Goal: Check status: Check status

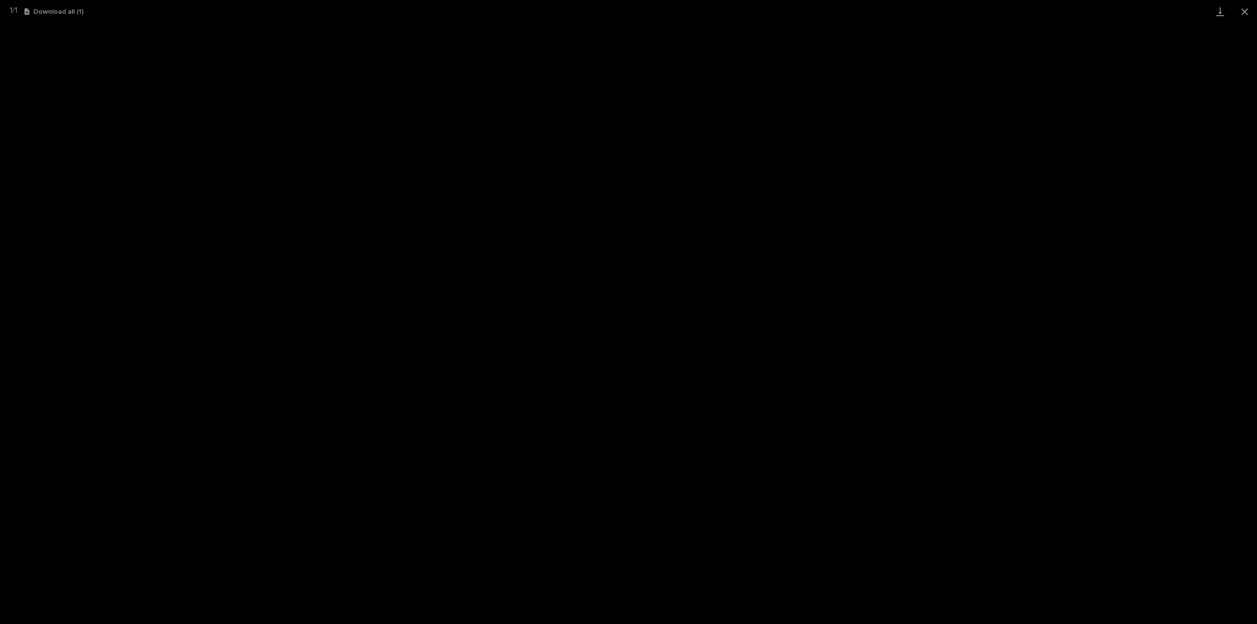
scroll to position [211, 0]
click at [1245, 9] on button "Close gallery" at bounding box center [1244, 11] width 25 height 23
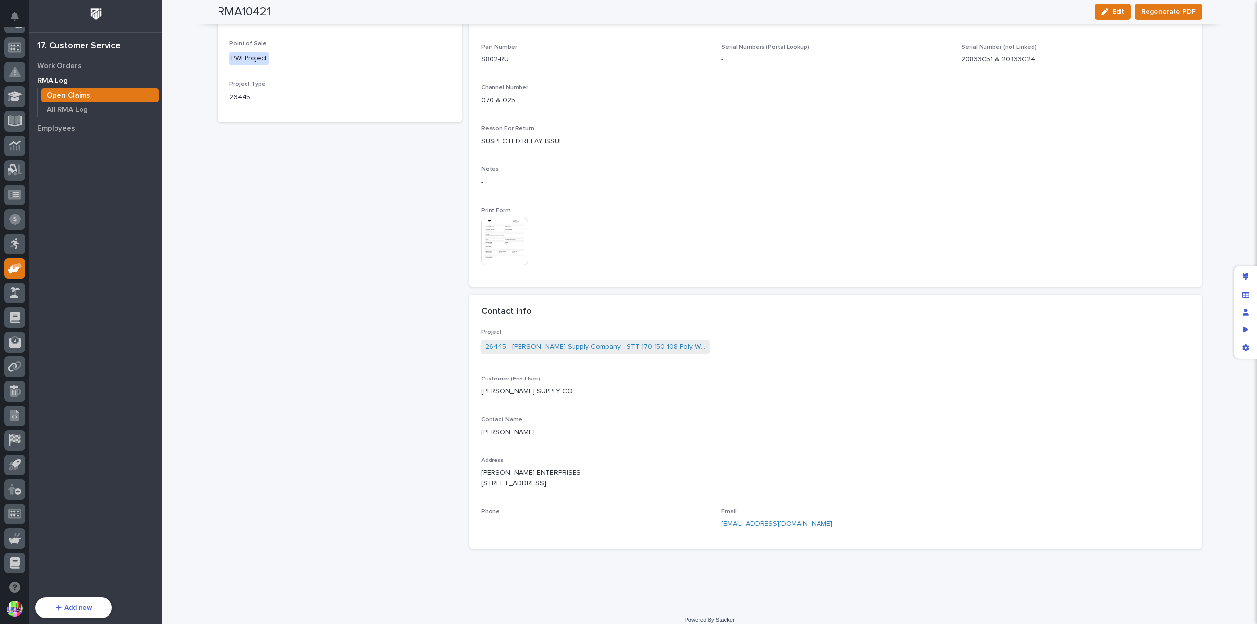
scroll to position [0, 0]
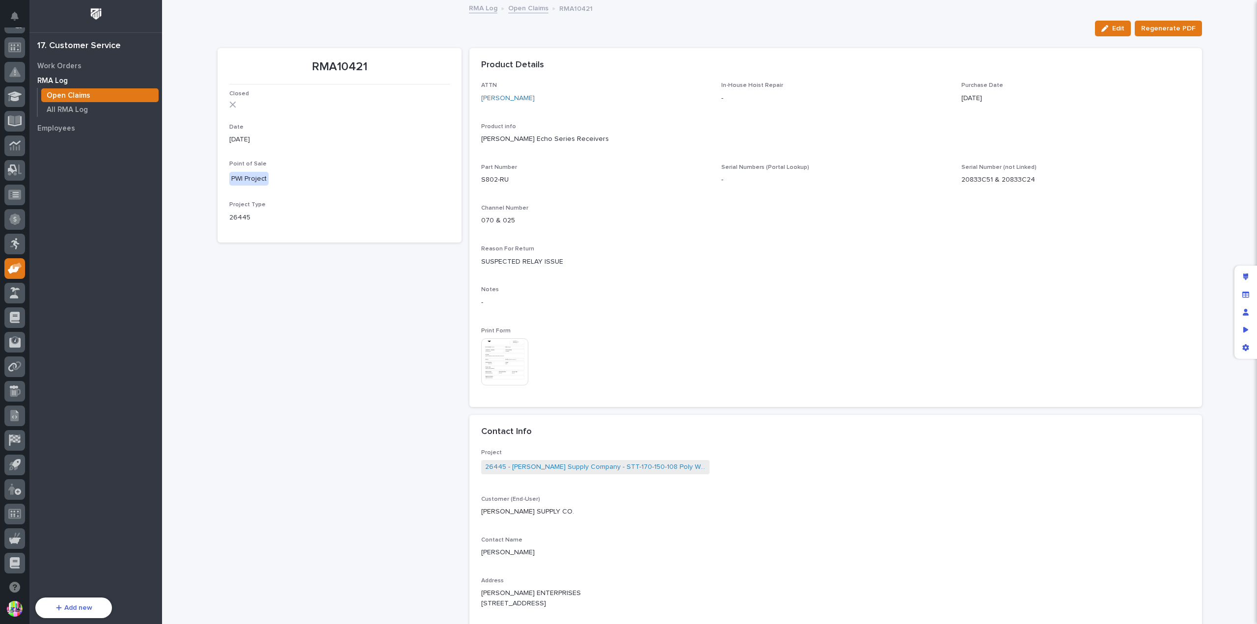
click at [527, 10] on link "Open Claims" at bounding box center [528, 7] width 40 height 11
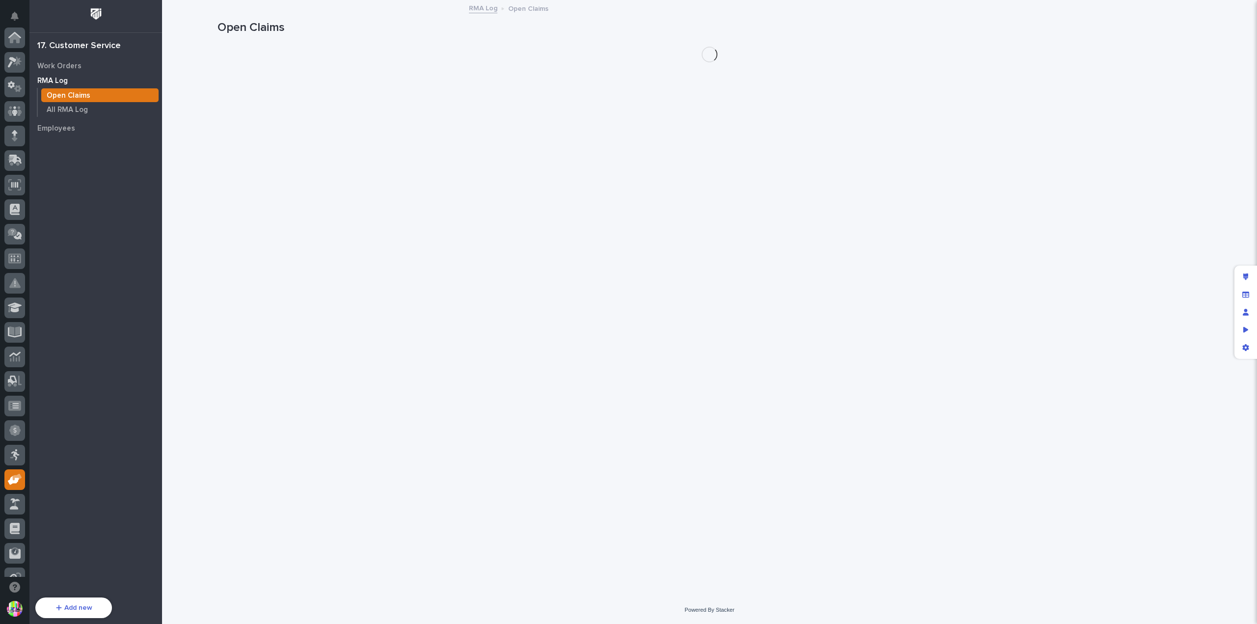
scroll to position [211, 0]
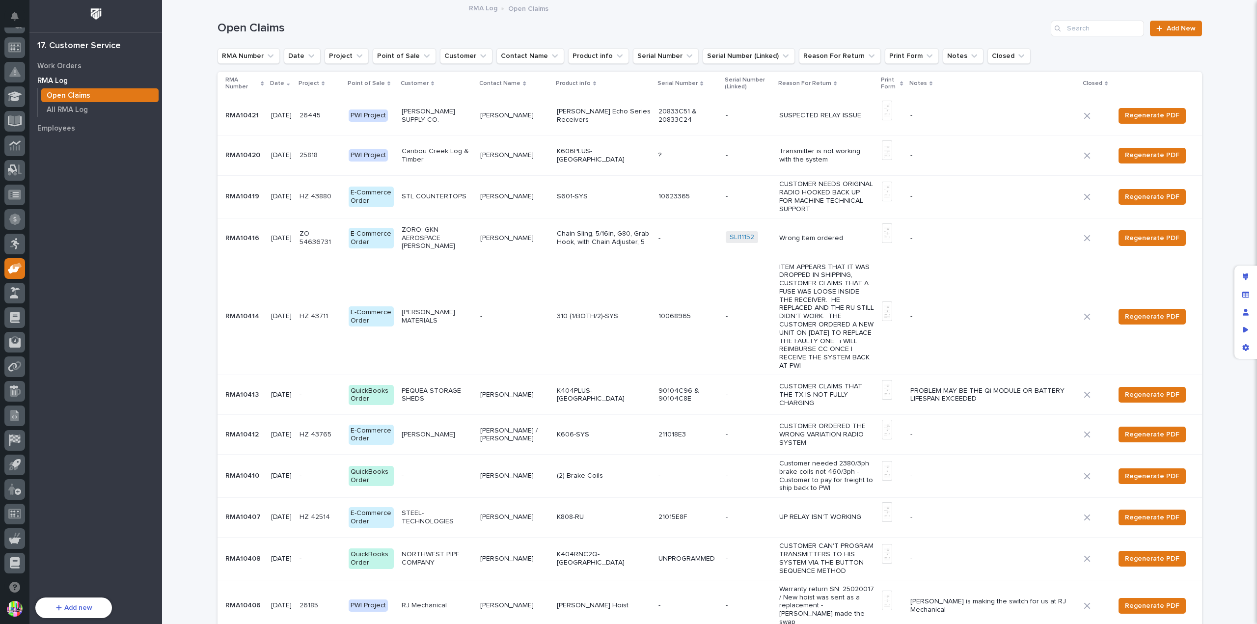
click at [243, 192] on p "RMA10419" at bounding box center [243, 195] width 36 height 10
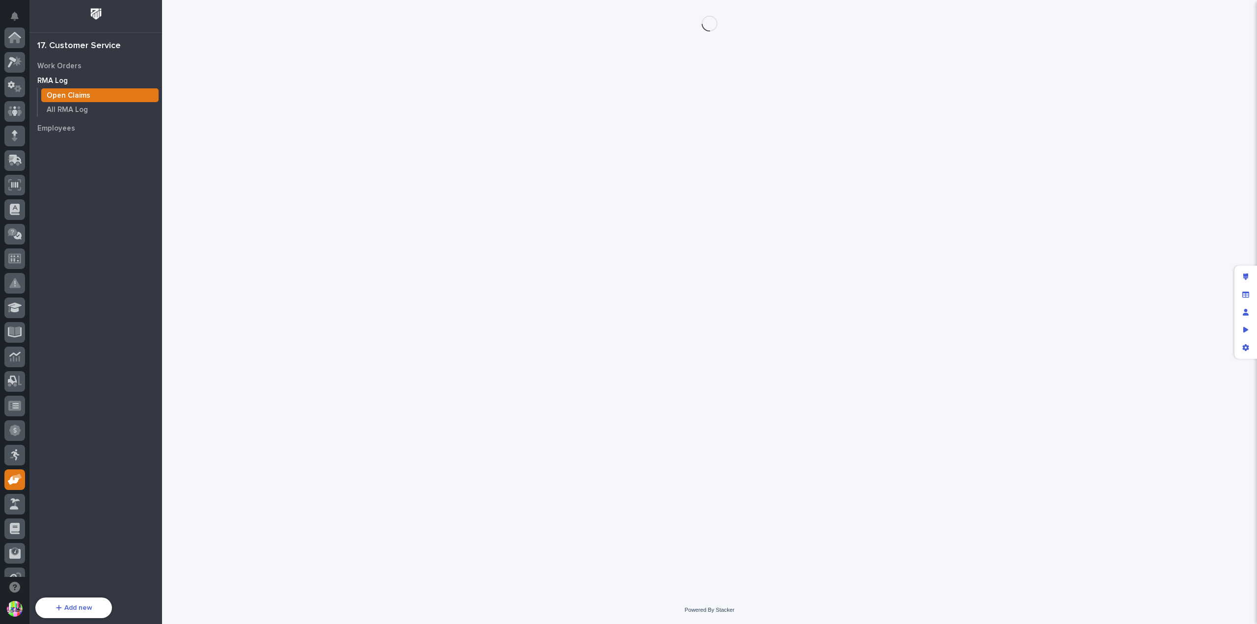
scroll to position [211, 0]
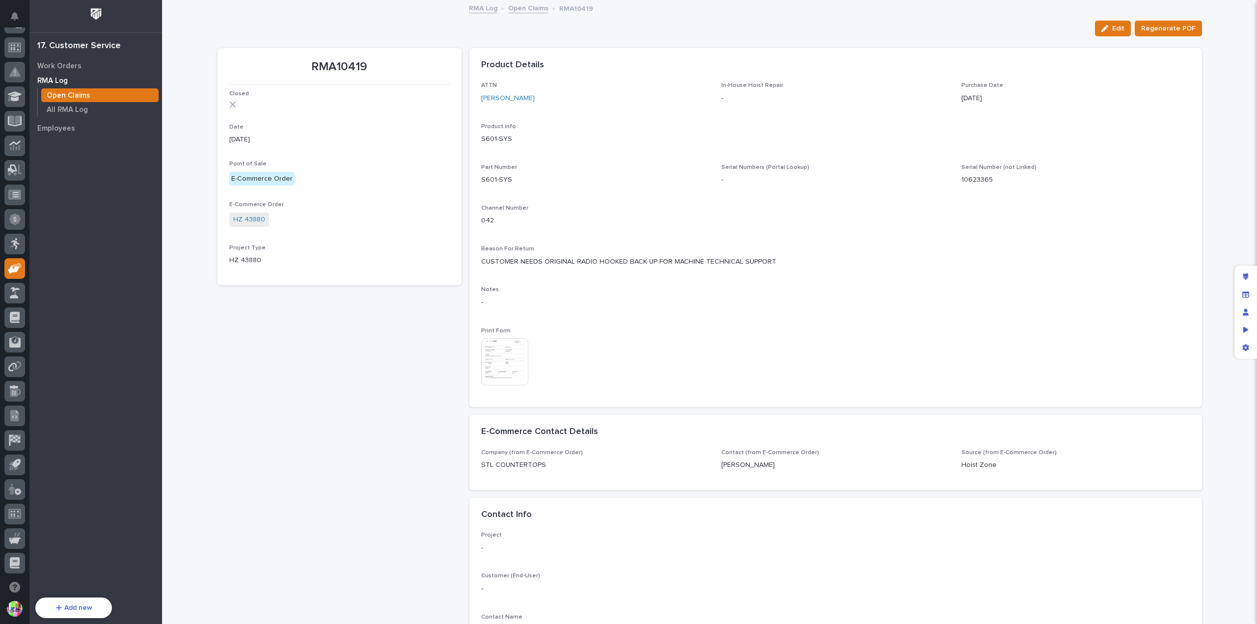
click at [494, 349] on img at bounding box center [504, 361] width 47 height 47
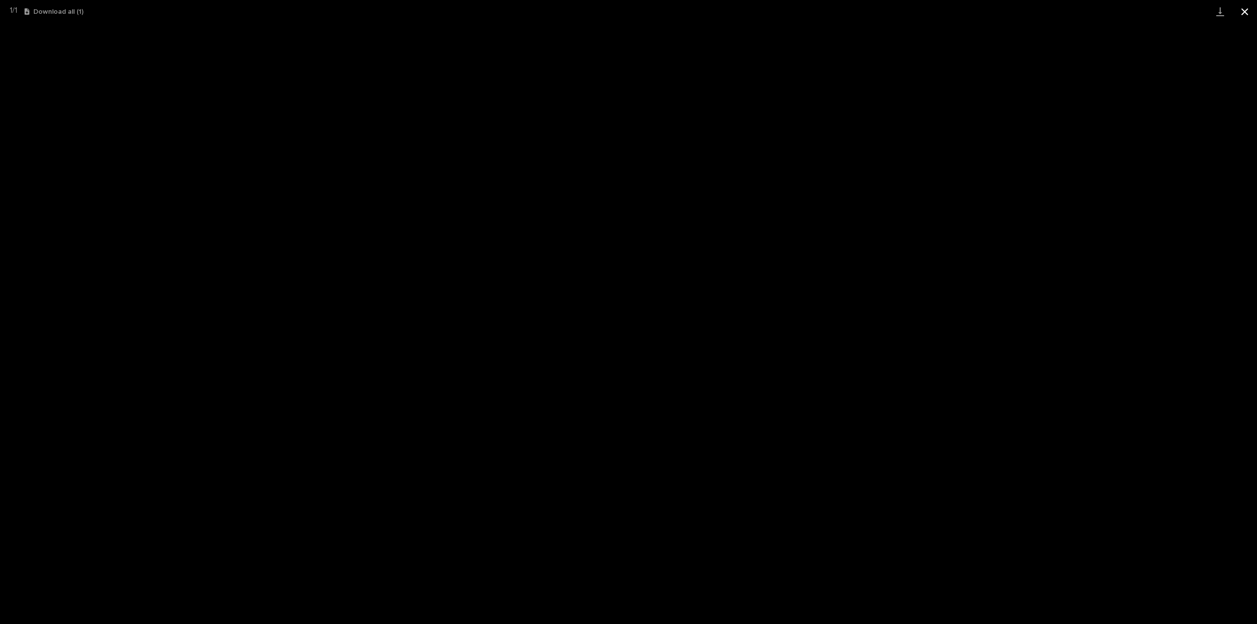
click at [1241, 14] on button "Close gallery" at bounding box center [1244, 11] width 25 height 23
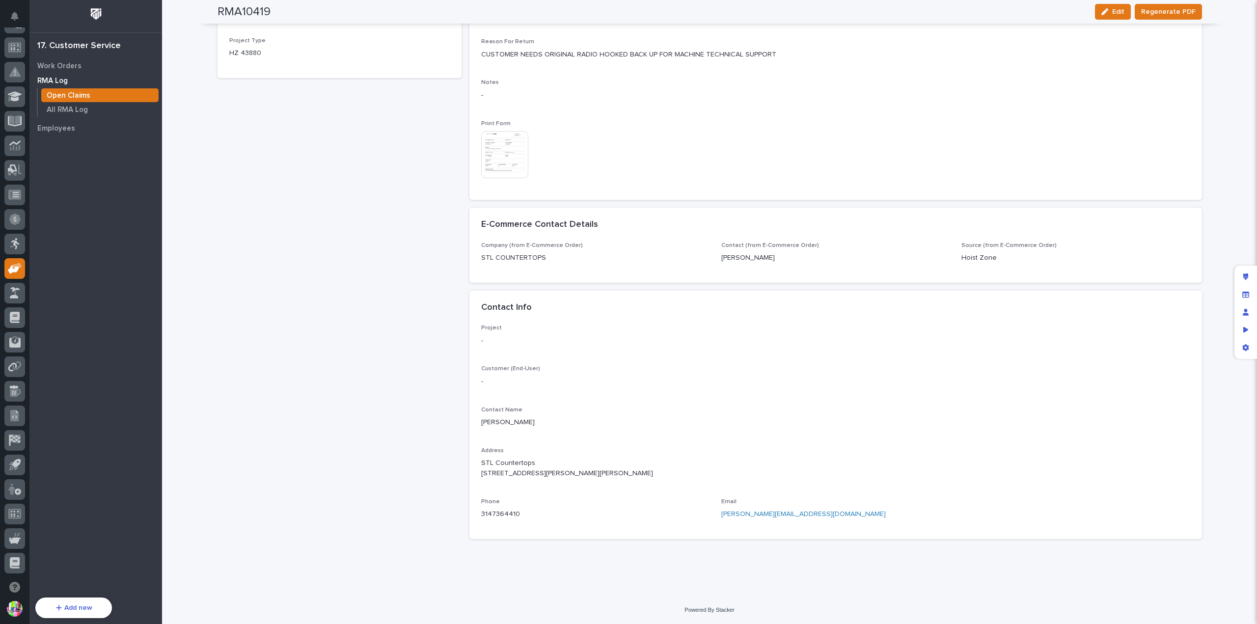
scroll to position [0, 0]
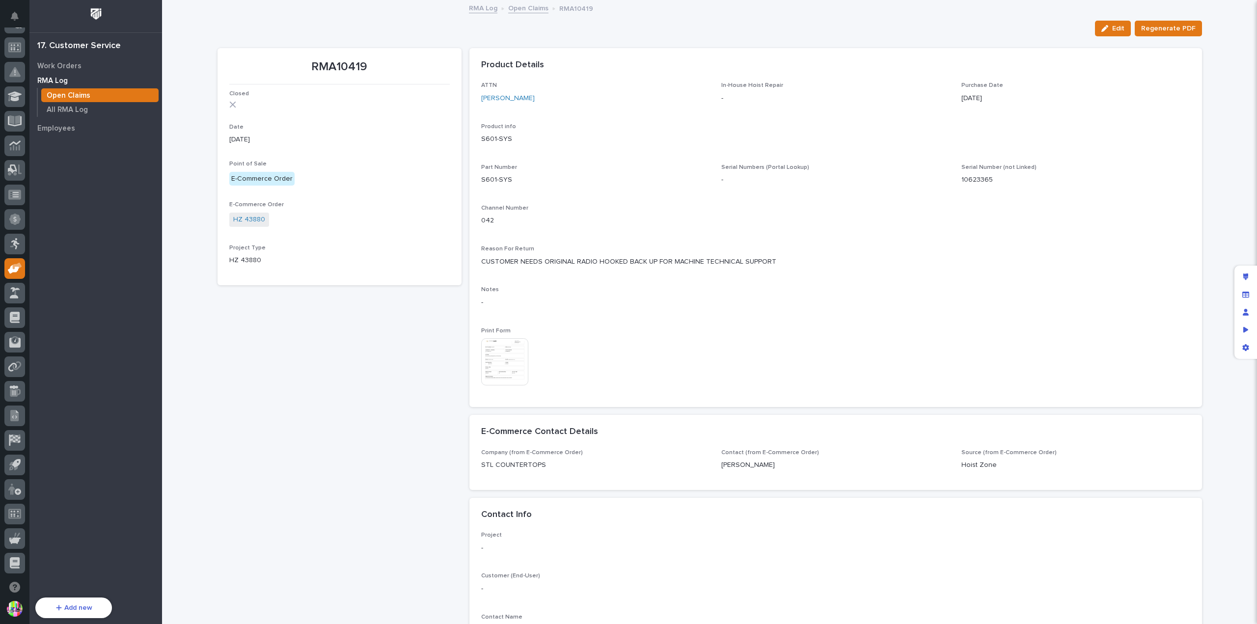
click at [504, 343] on img at bounding box center [504, 361] width 47 height 47
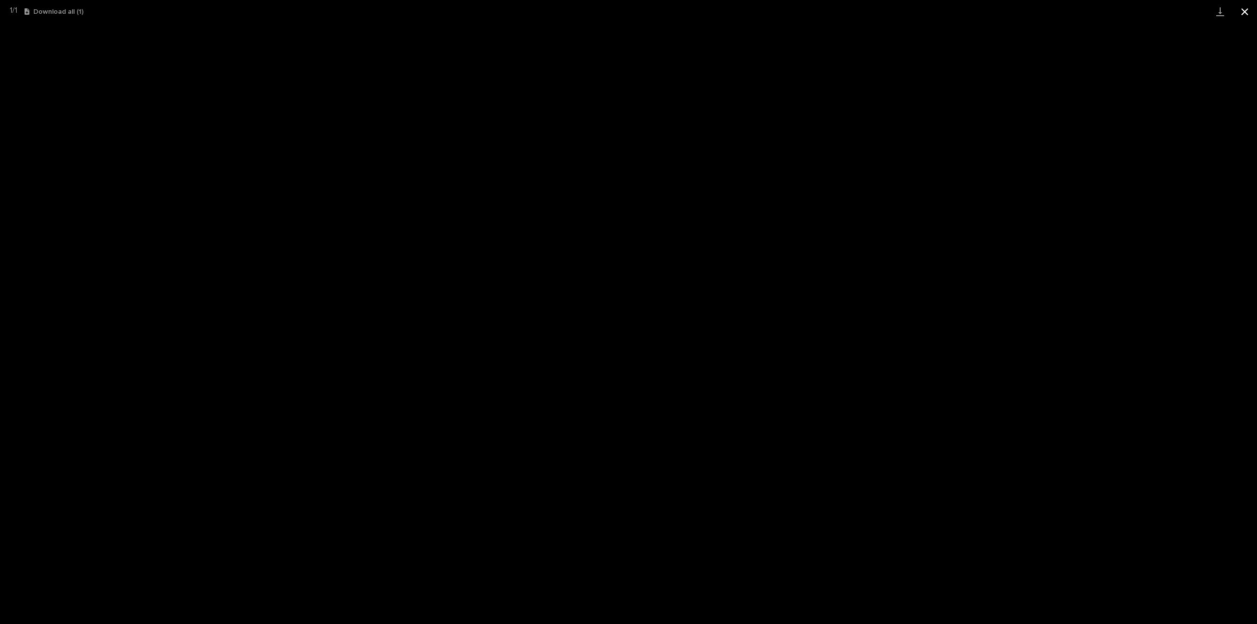
click at [1249, 12] on button "Close gallery" at bounding box center [1244, 11] width 25 height 23
